Goal: Transaction & Acquisition: Purchase product/service

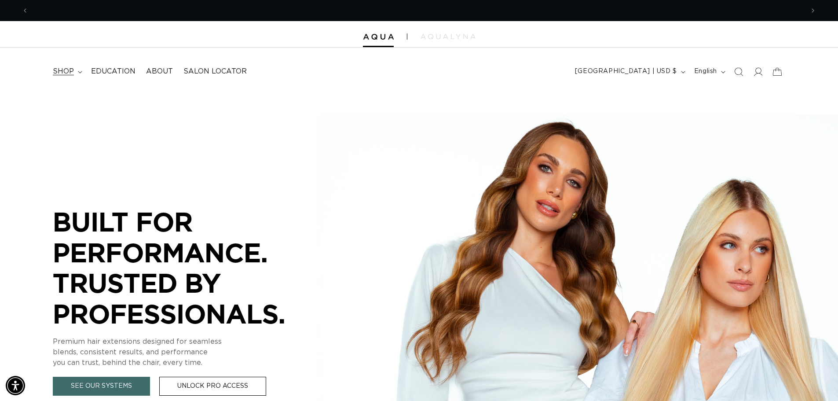
click at [77, 69] on summary "shop" at bounding box center [67, 72] width 38 height 20
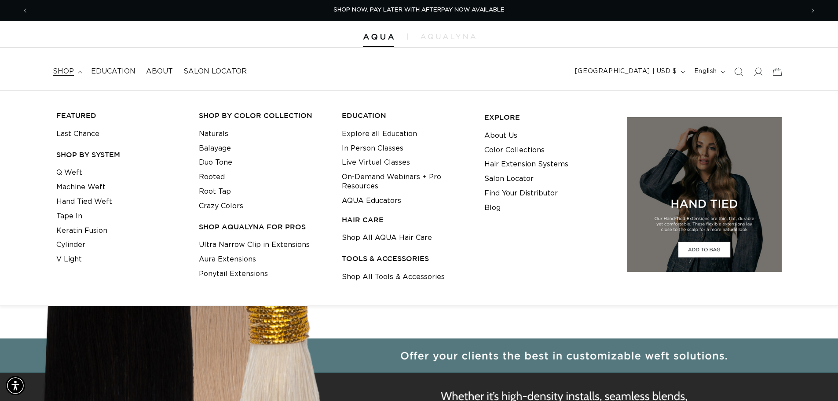
click at [92, 185] on link "Machine Weft" at bounding box center [80, 187] width 49 height 15
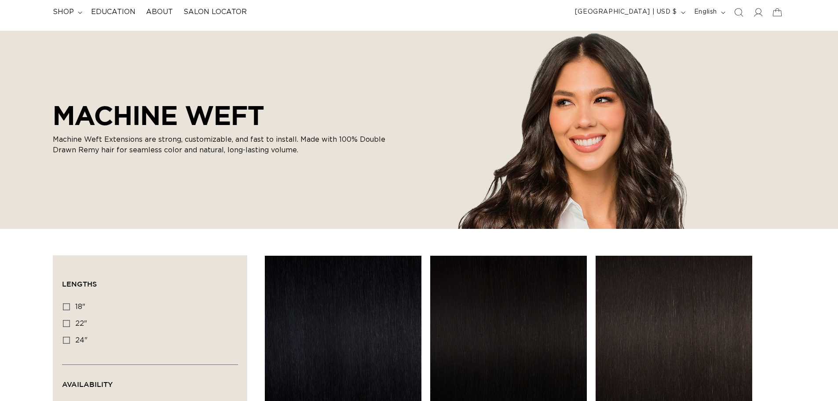
scroll to position [132, 0]
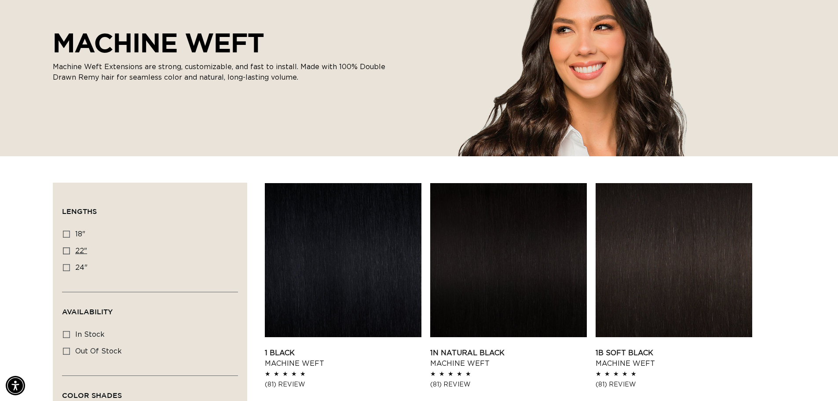
click at [81, 245] on label "22" 22" (33 products)" at bounding box center [147, 251] width 169 height 17
click at [70, 247] on input "22" 22" (33 products)" at bounding box center [66, 250] width 7 height 7
checkbox input "true"
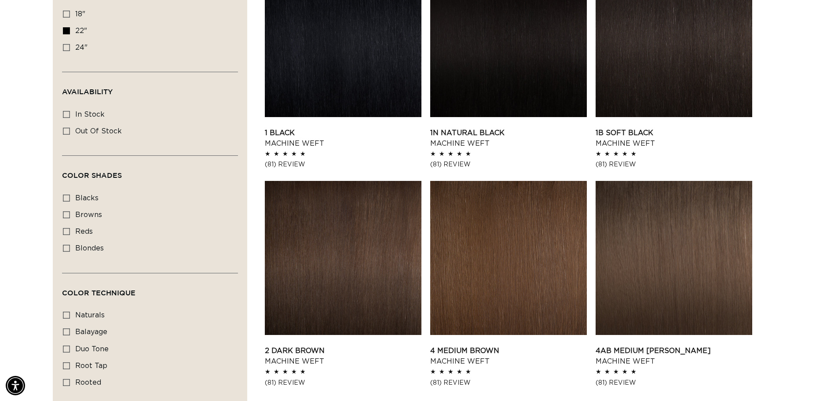
scroll to position [0, 1551]
click at [321, 128] on link "1 Black Machine Weft" at bounding box center [343, 138] width 157 height 21
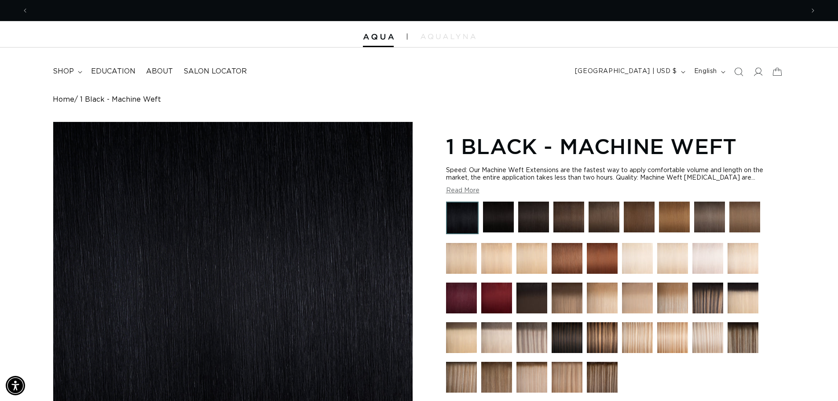
scroll to position [0, 775]
click at [465, 188] on button "Read More" at bounding box center [462, 190] width 33 height 7
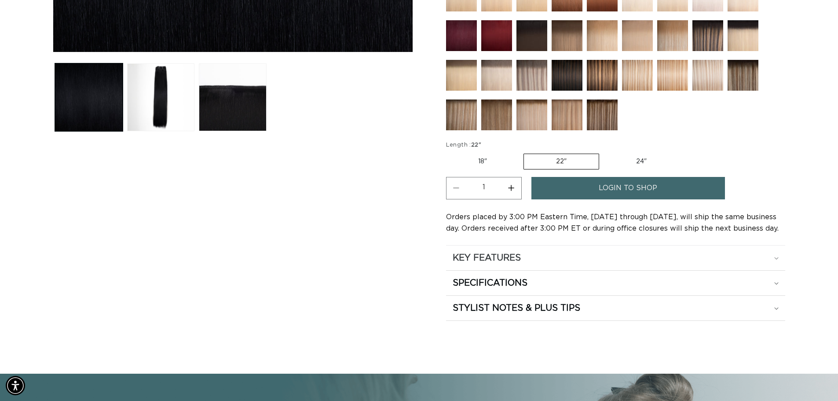
scroll to position [0, 1551]
click at [543, 255] on div "KEY FEATURES" at bounding box center [616, 257] width 326 height 11
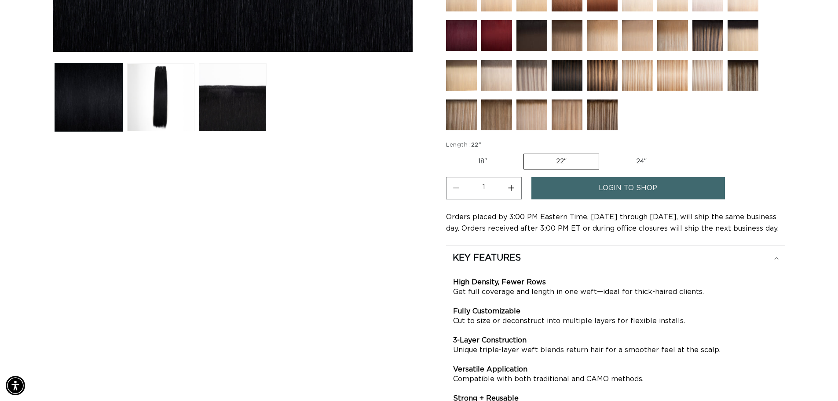
scroll to position [0, 0]
